Goal: Find contact information: Find contact information

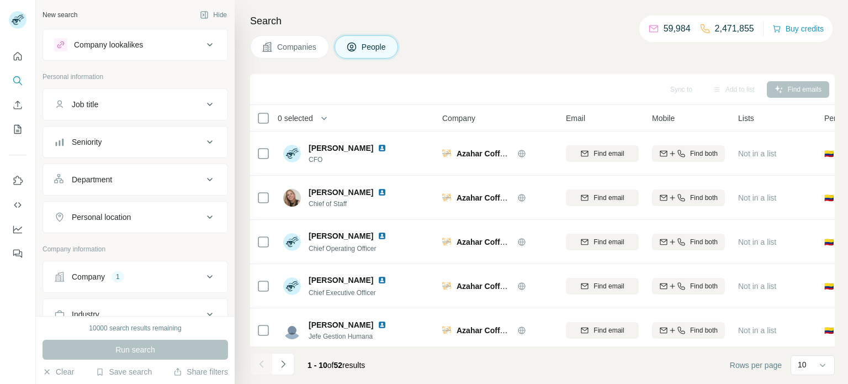
click at [122, 279] on div "1" at bounding box center [117, 277] width 13 height 10
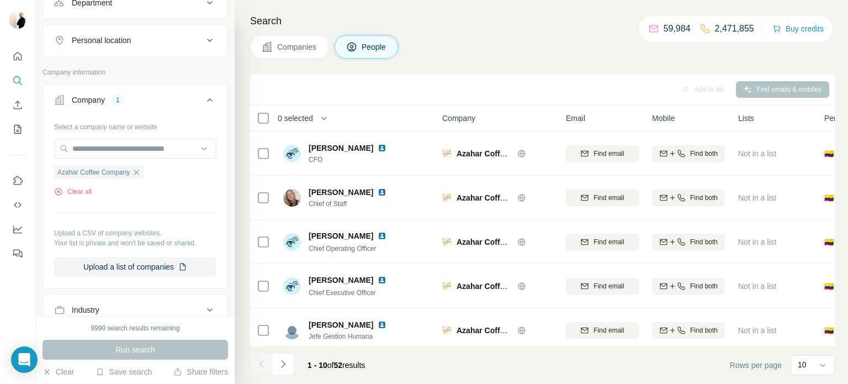
scroll to position [181, 0]
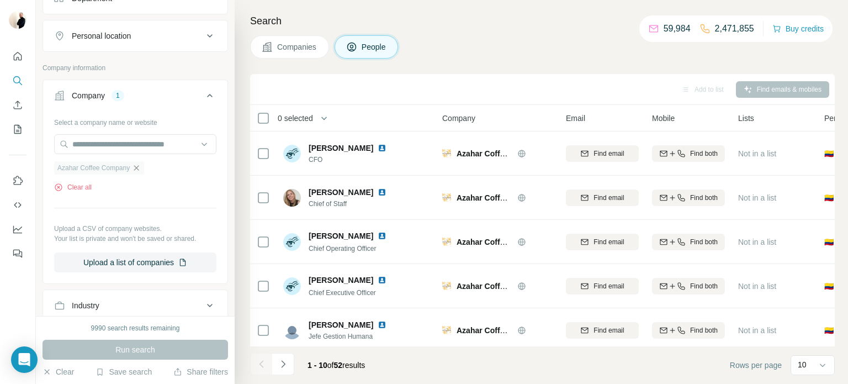
click at [141, 166] on icon "button" at bounding box center [136, 167] width 9 height 9
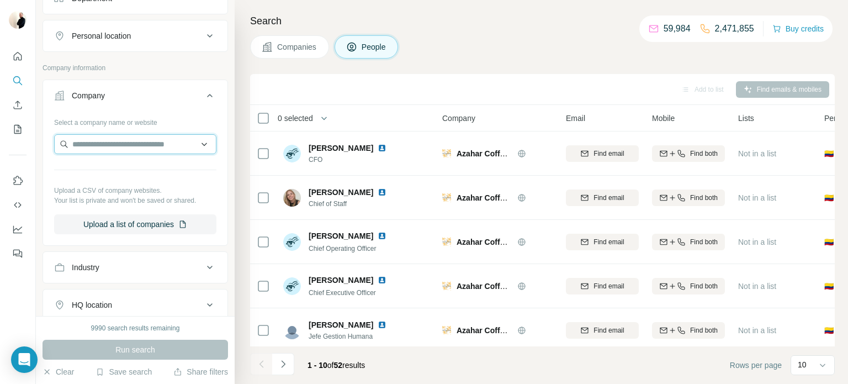
click at [124, 140] on input "text" at bounding box center [135, 144] width 162 height 20
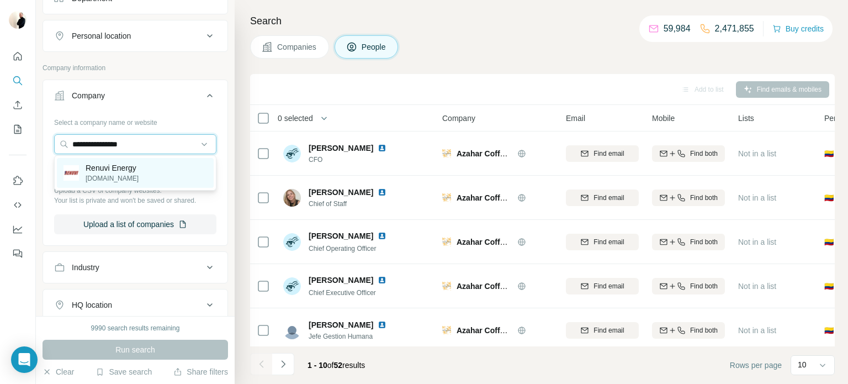
type input "**********"
click at [149, 168] on div "Renuvi Energy [DOMAIN_NAME]" at bounding box center [135, 173] width 157 height 30
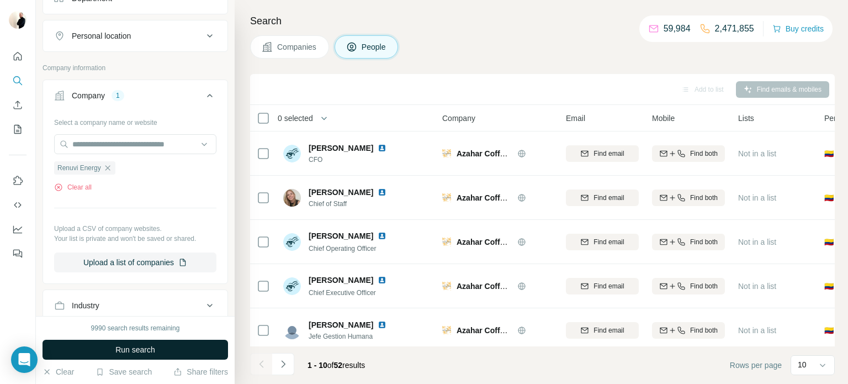
click at [167, 354] on button "Run search" at bounding box center [134, 349] width 185 height 20
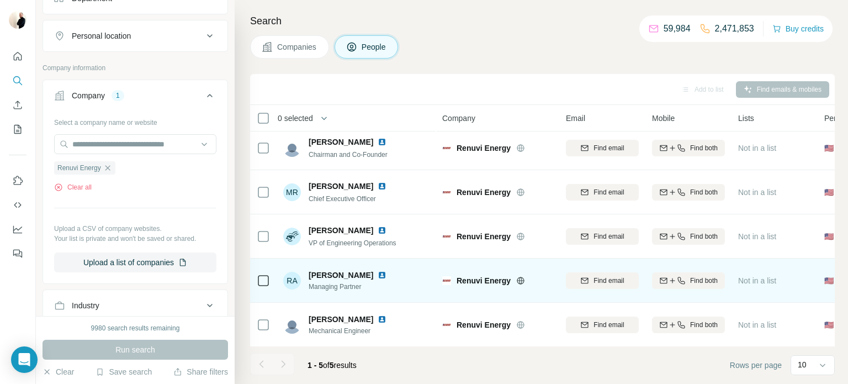
scroll to position [6, 0]
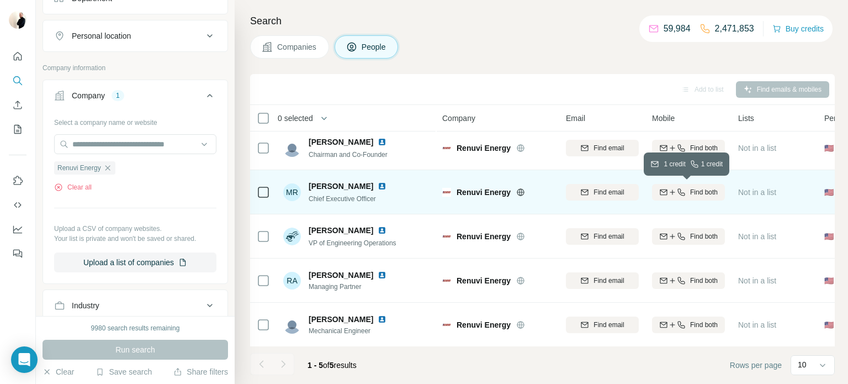
click at [696, 193] on span "Find both" at bounding box center [704, 192] width 28 height 10
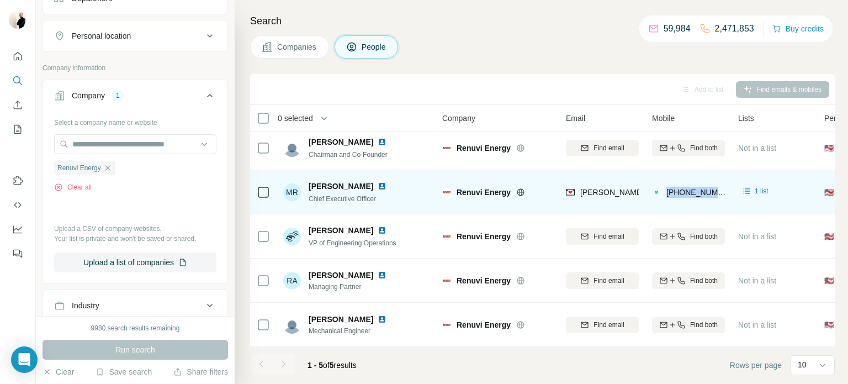
drag, startPoint x: 668, startPoint y: 189, endPoint x: 724, endPoint y: 187, distance: 56.3
click at [724, 187] on td "[PHONE_NUMBER]" at bounding box center [688, 192] width 86 height 44
copy span "[PHONE_NUMBER]"
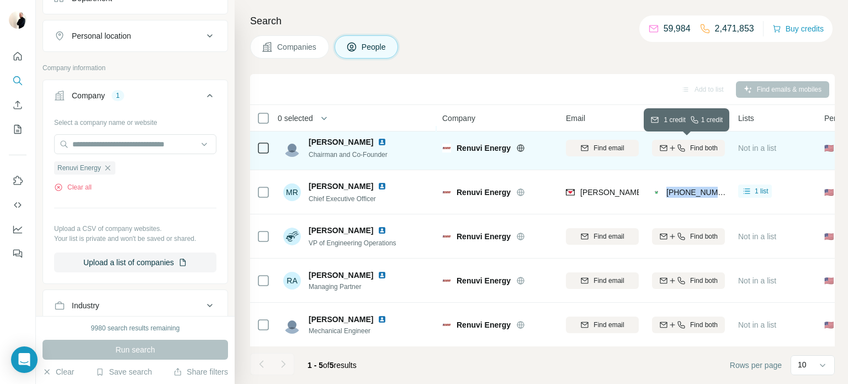
click at [705, 143] on span "Find both" at bounding box center [704, 148] width 28 height 10
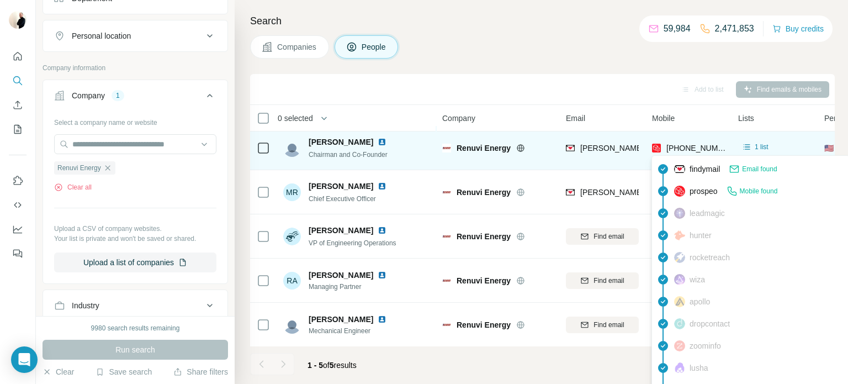
scroll to position [5, 0]
drag, startPoint x: 668, startPoint y: 147, endPoint x: 690, endPoint y: 148, distance: 22.1
click at [690, 148] on span "[PHONE_NUMBER]" at bounding box center [701, 148] width 70 height 9
drag, startPoint x: 727, startPoint y: 147, endPoint x: 667, endPoint y: 148, distance: 59.6
click at [667, 148] on td "[PHONE_NUMBER]" at bounding box center [688, 148] width 86 height 44
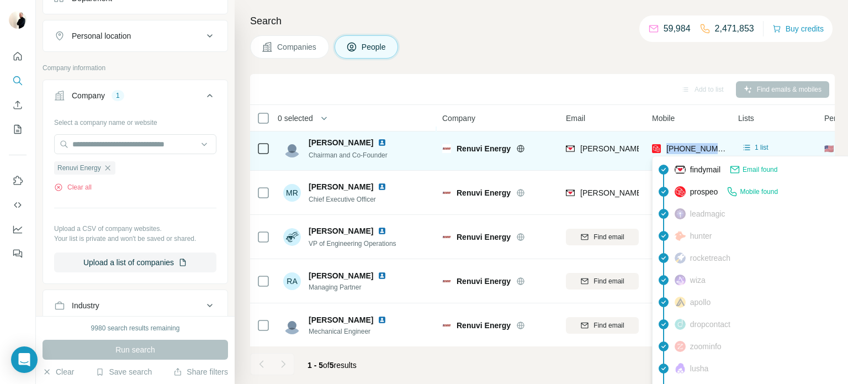
copy span "[PHONE_NUMBER]"
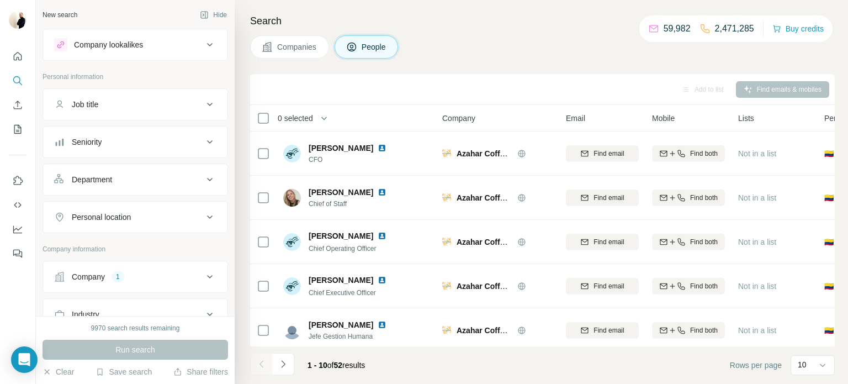
click at [140, 274] on div "Company 1" at bounding box center [128, 276] width 149 height 11
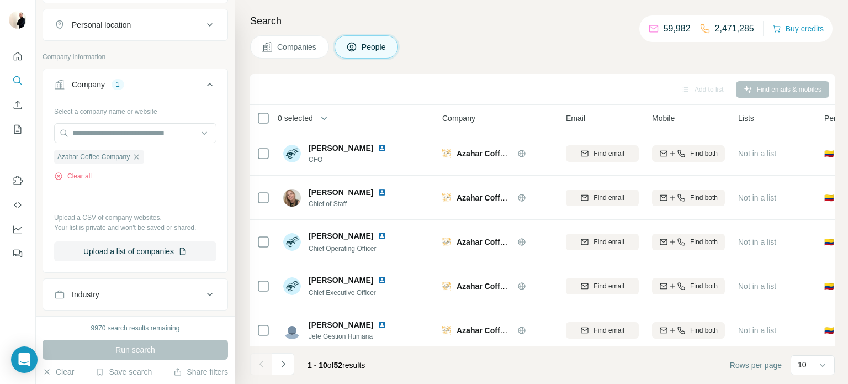
scroll to position [198, 0]
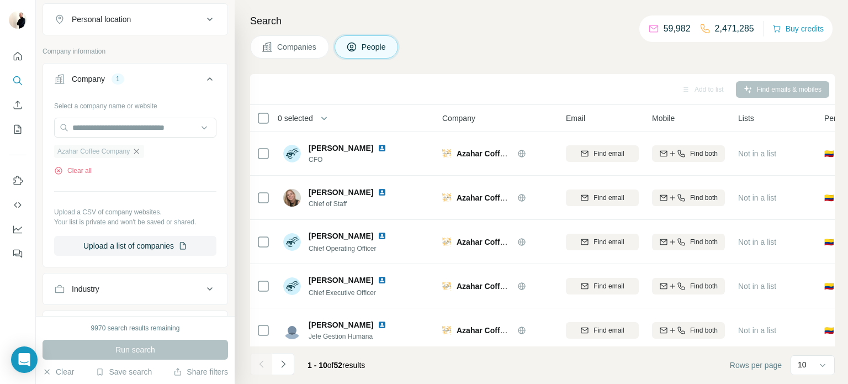
click at [141, 148] on icon "button" at bounding box center [136, 151] width 9 height 9
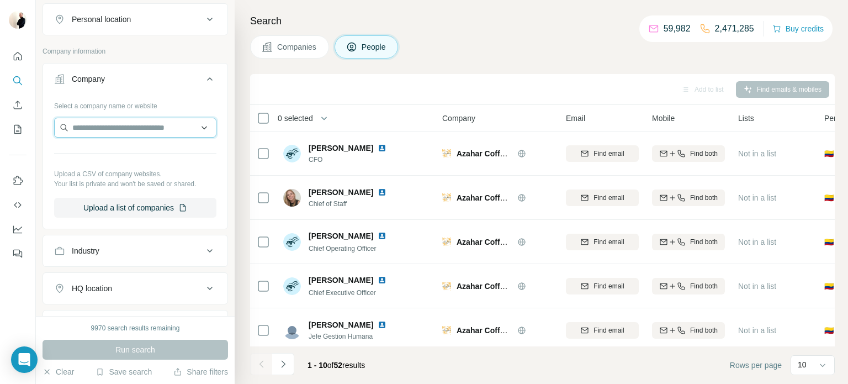
click at [125, 129] on input "text" at bounding box center [135, 128] width 162 height 20
type input "**********"
